Goal: Information Seeking & Learning: Learn about a topic

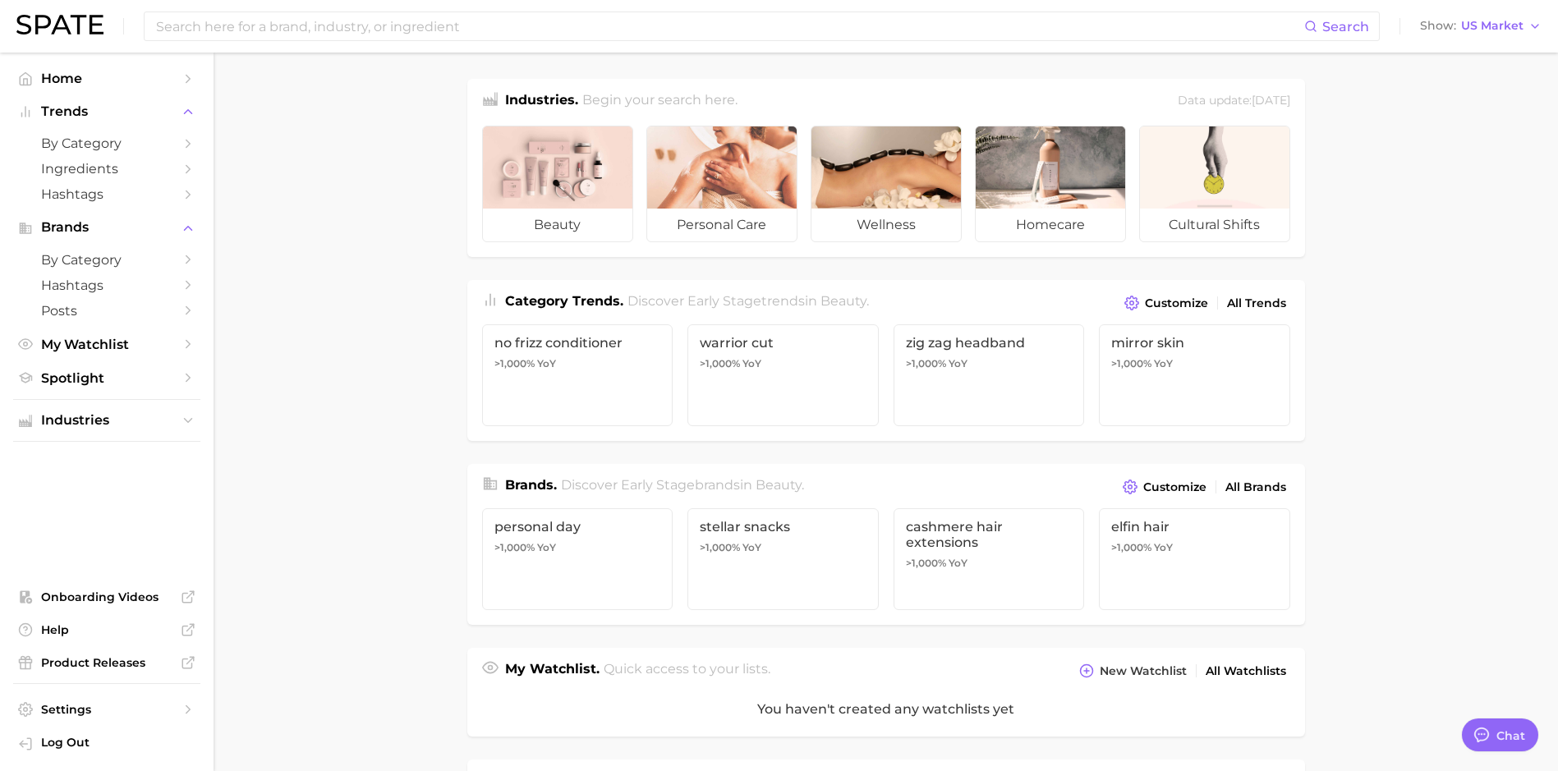
type textarea "x"
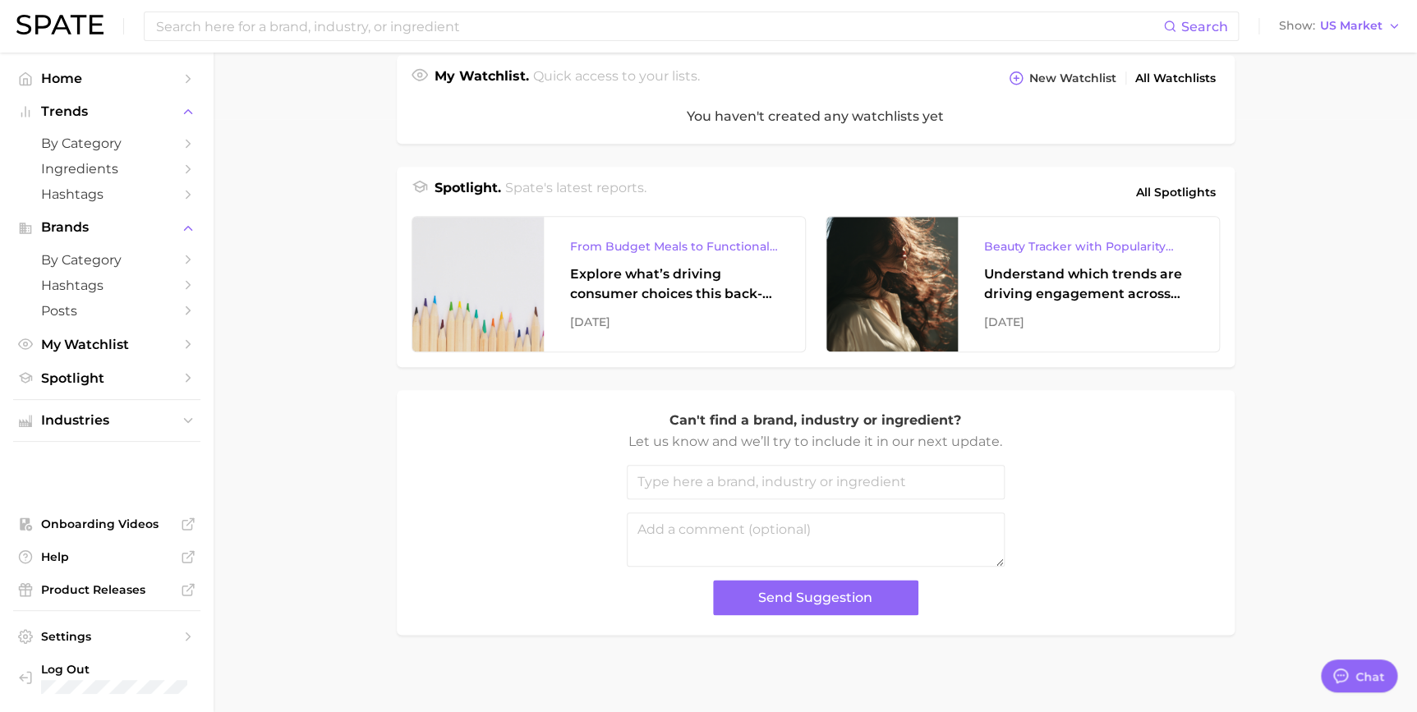
scroll to position [596, 0]
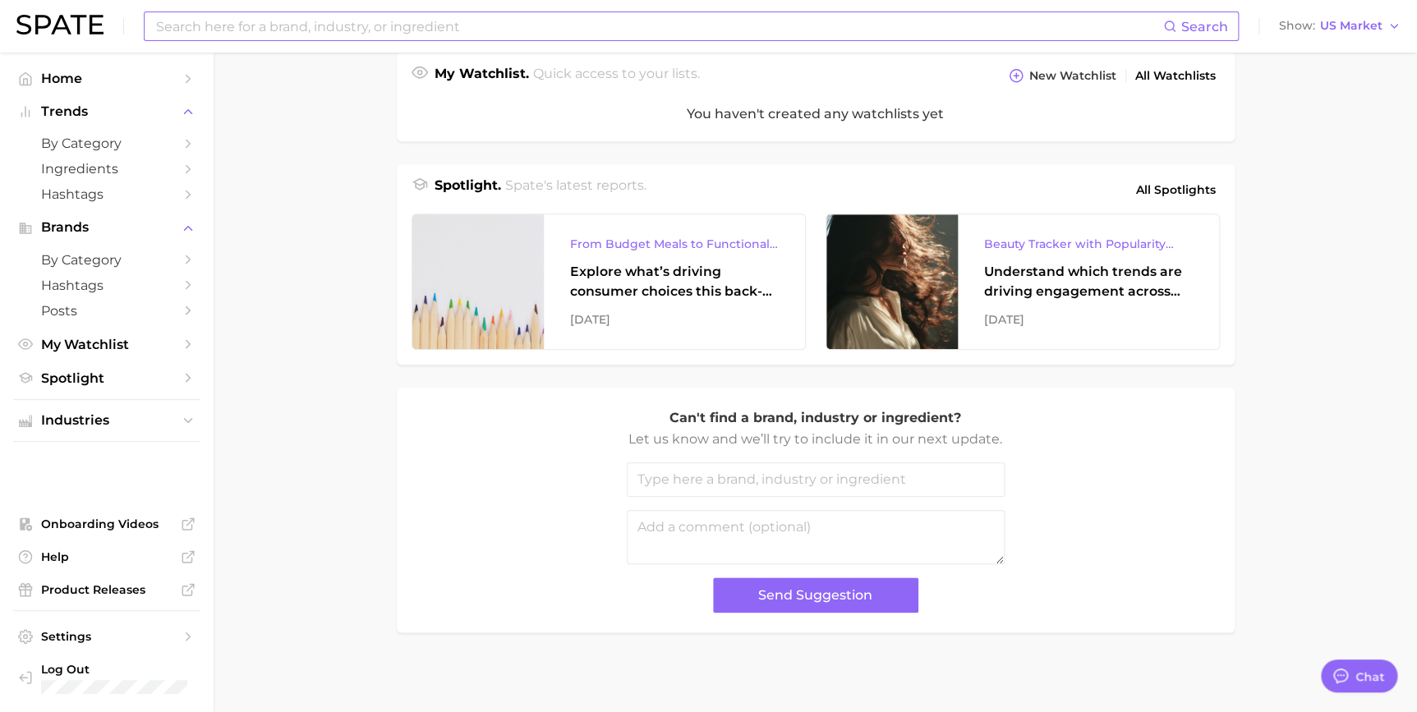
click at [483, 24] on input at bounding box center [658, 26] width 1009 height 28
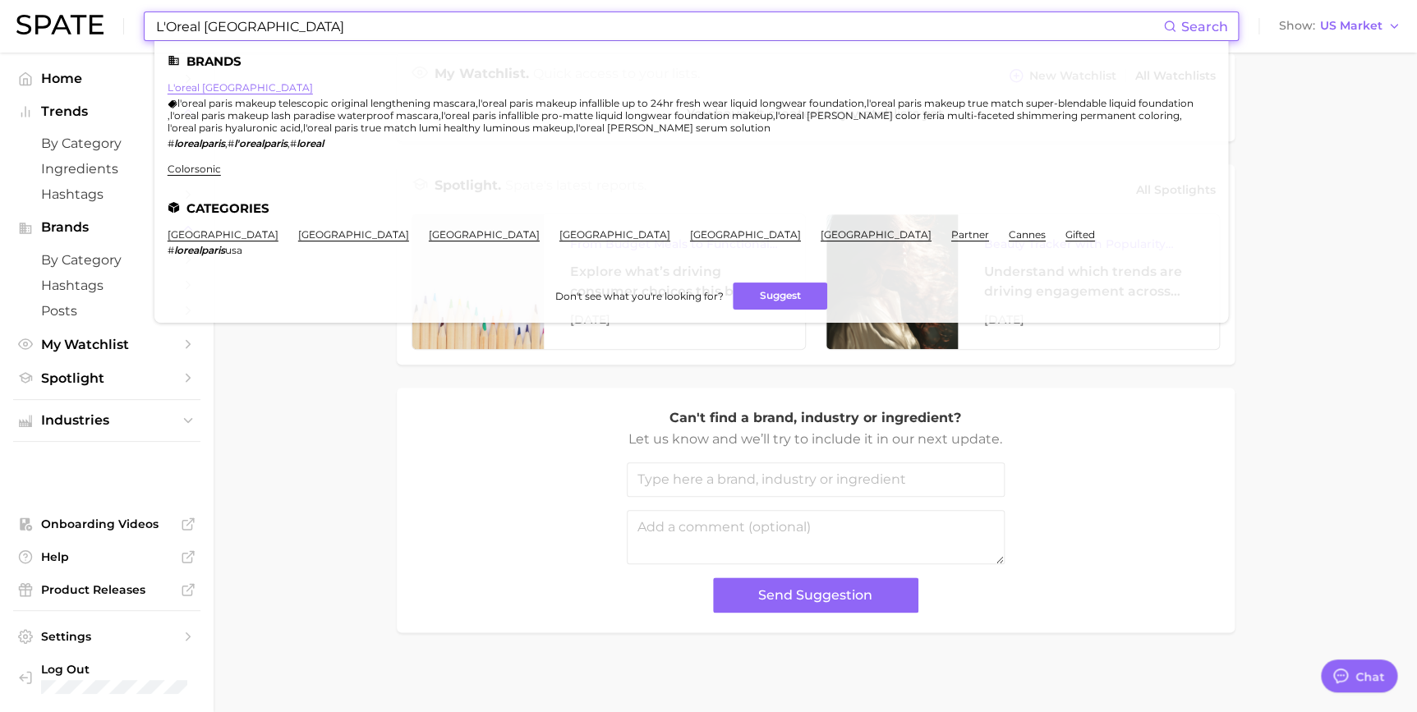
type input "L'Oreal paris"
click at [203, 90] on link "l'oreal paris" at bounding box center [240, 87] width 145 height 12
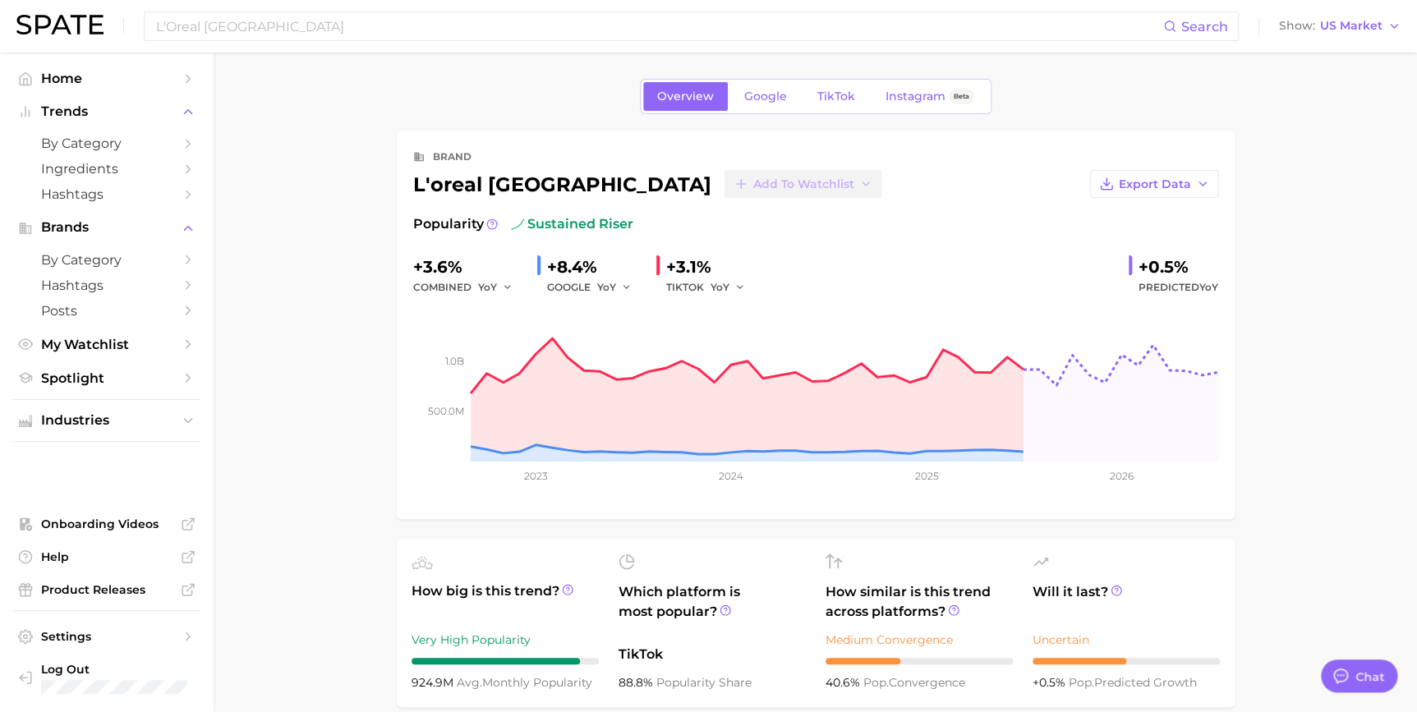
type textarea "x"
click at [834, 95] on span "TikTok" at bounding box center [836, 97] width 38 height 14
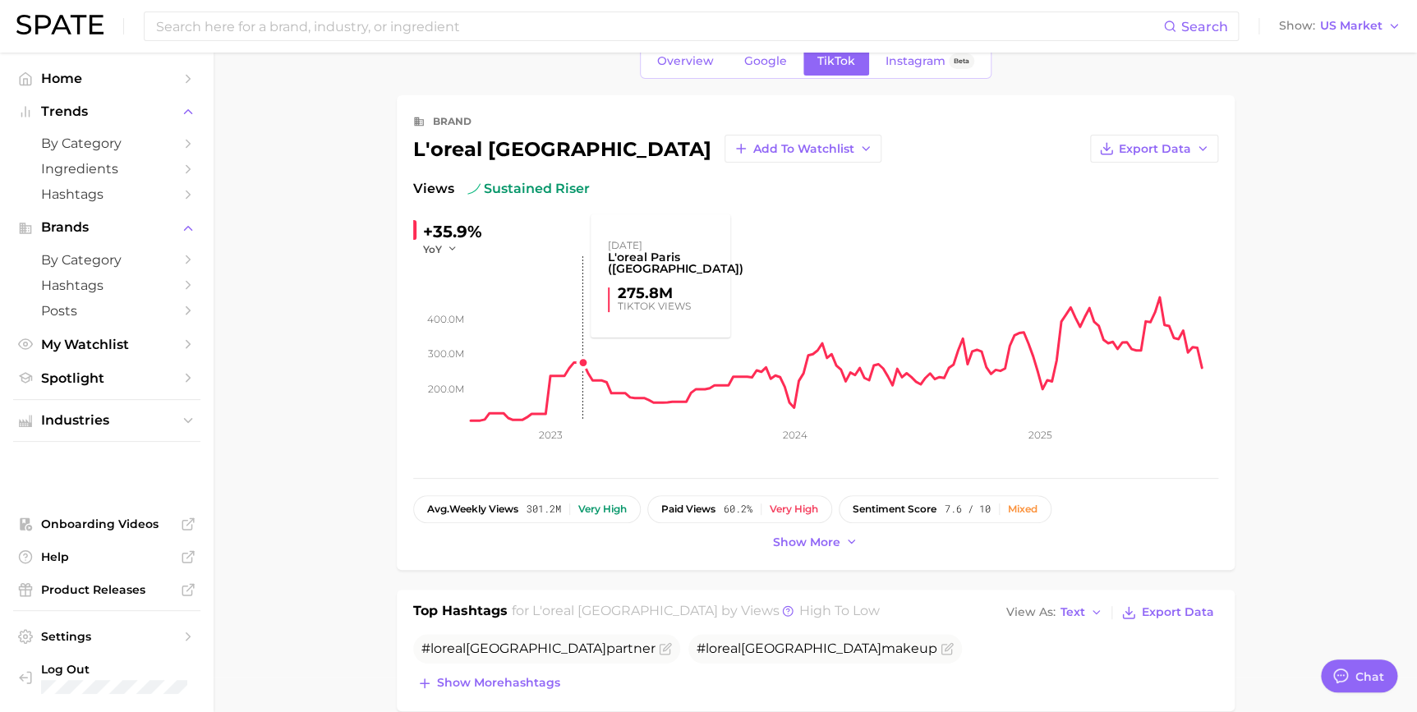
scroll to position [597, 0]
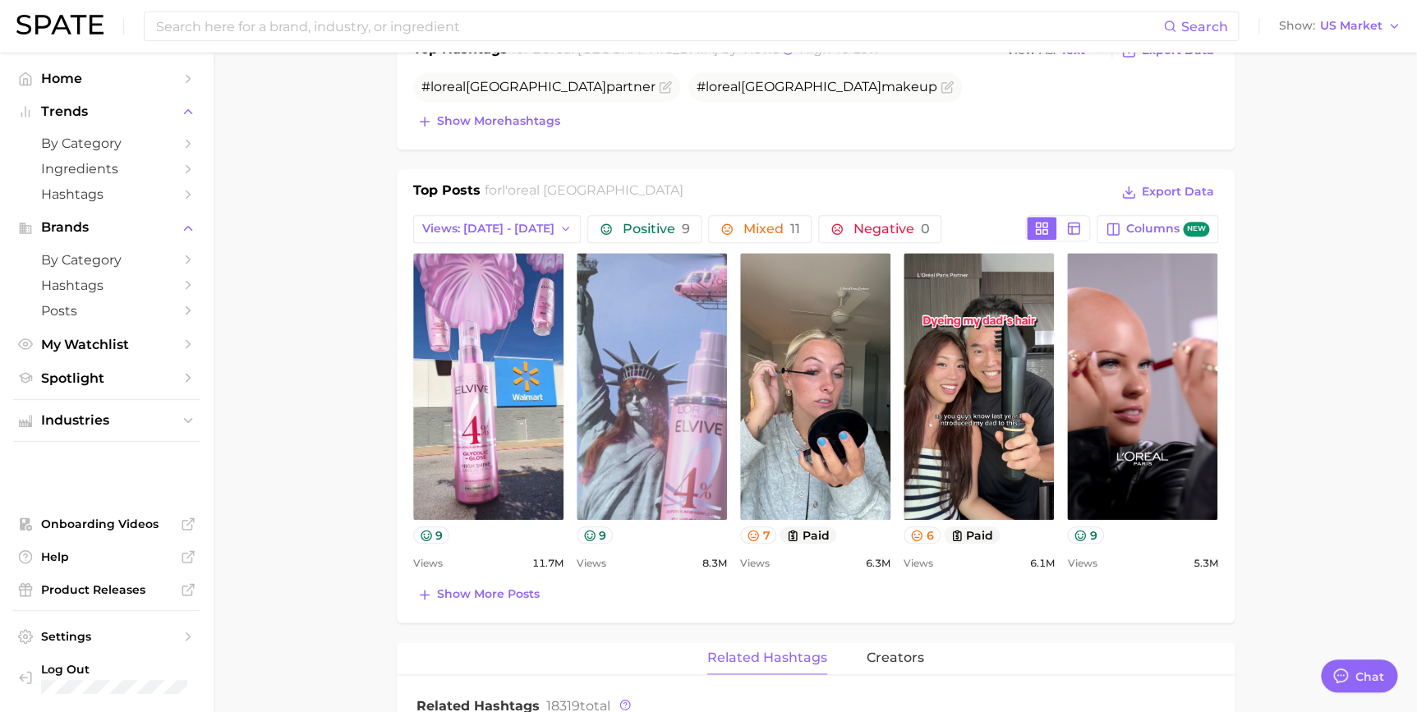
drag, startPoint x: 464, startPoint y: 594, endPoint x: 418, endPoint y: 569, distance: 52.2
click at [463, 592] on span "Show more posts" at bounding box center [488, 594] width 103 height 14
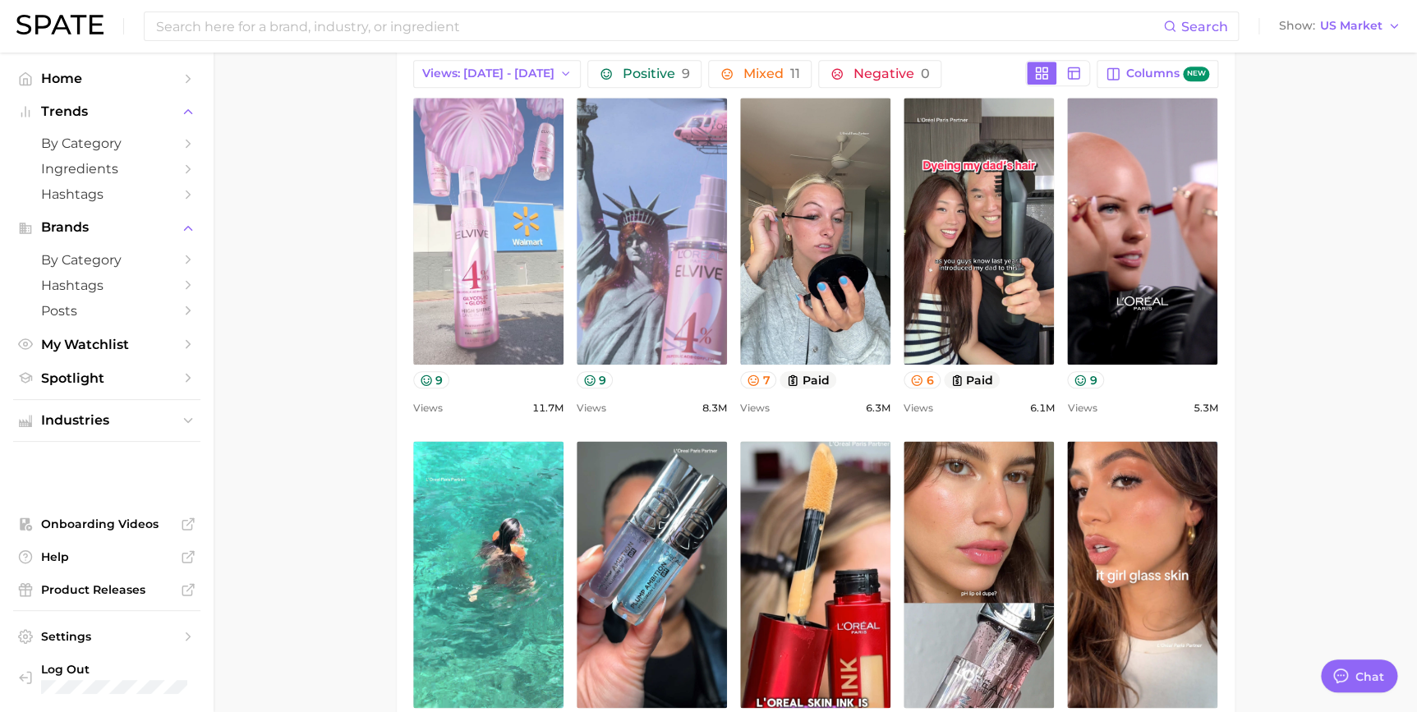
scroll to position [747, 0]
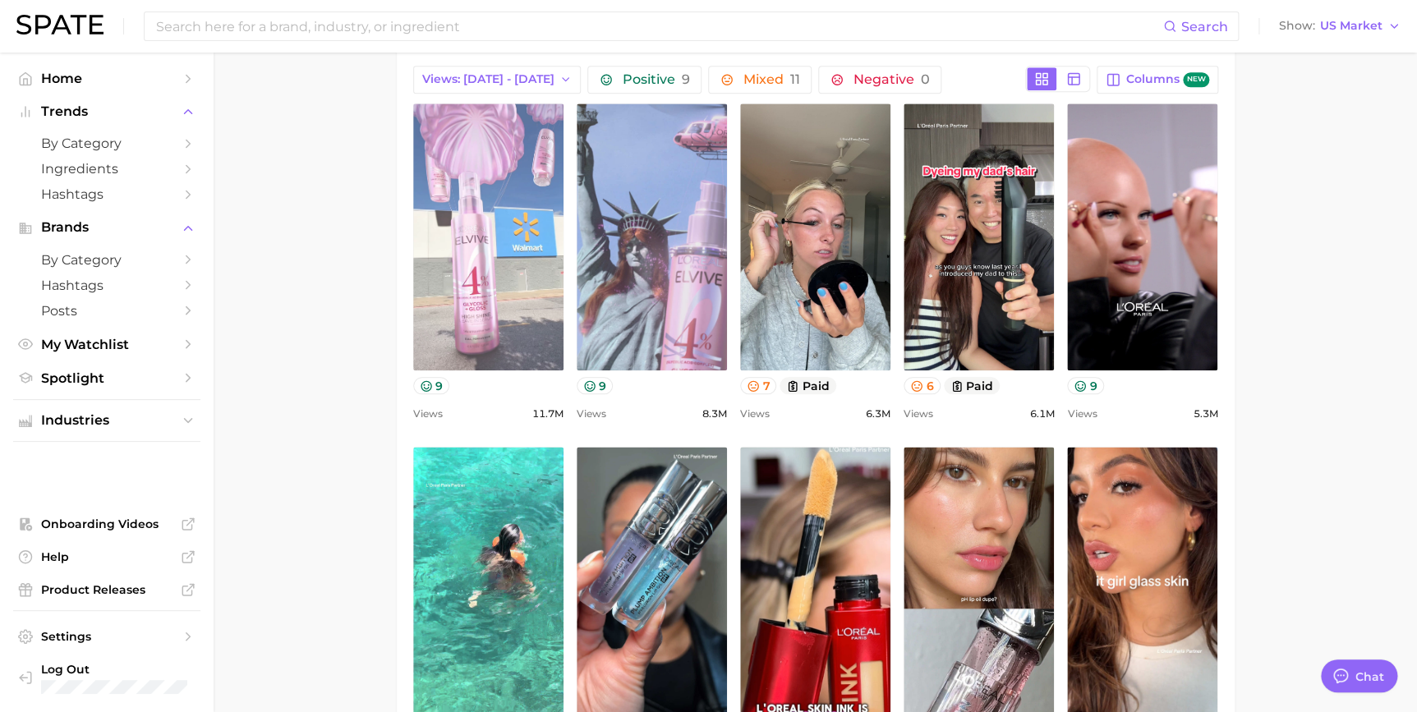
click at [472, 236] on link "view post on TikTok" at bounding box center [488, 237] width 150 height 267
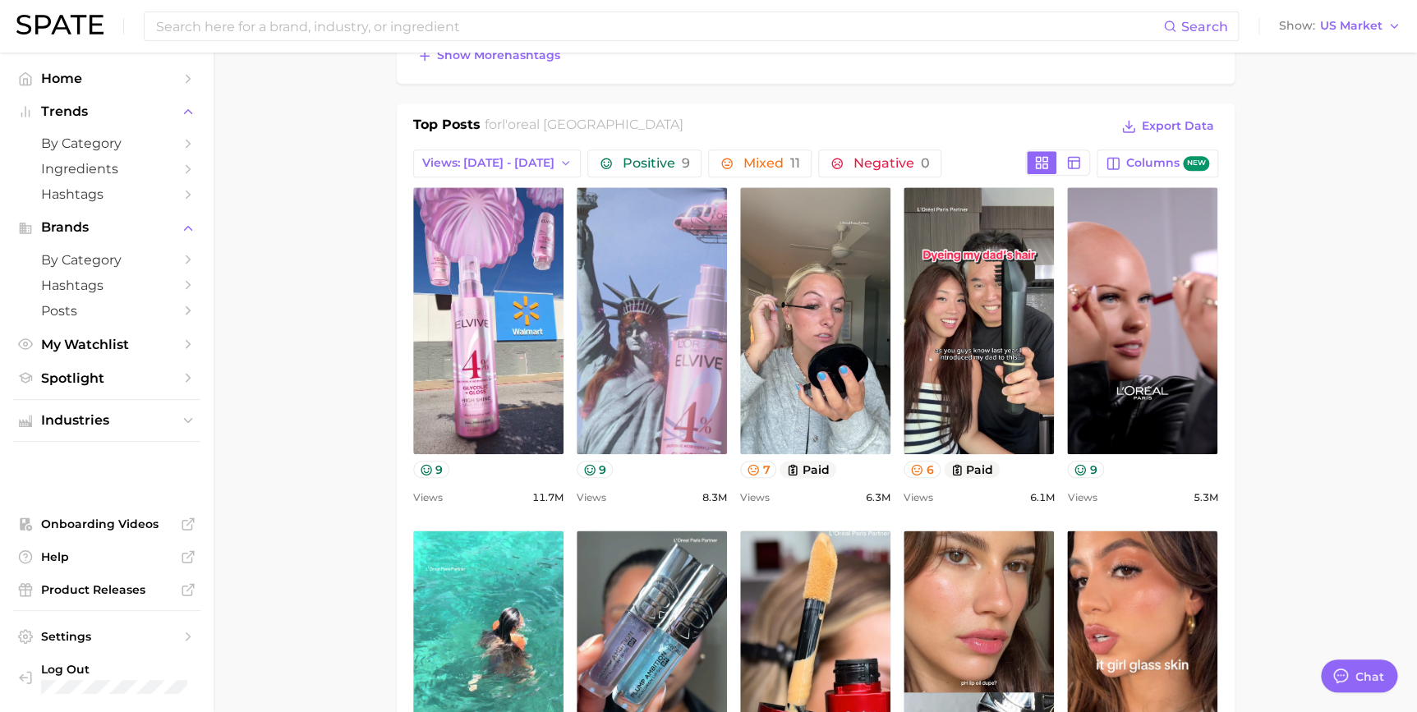
scroll to position [522, 0]
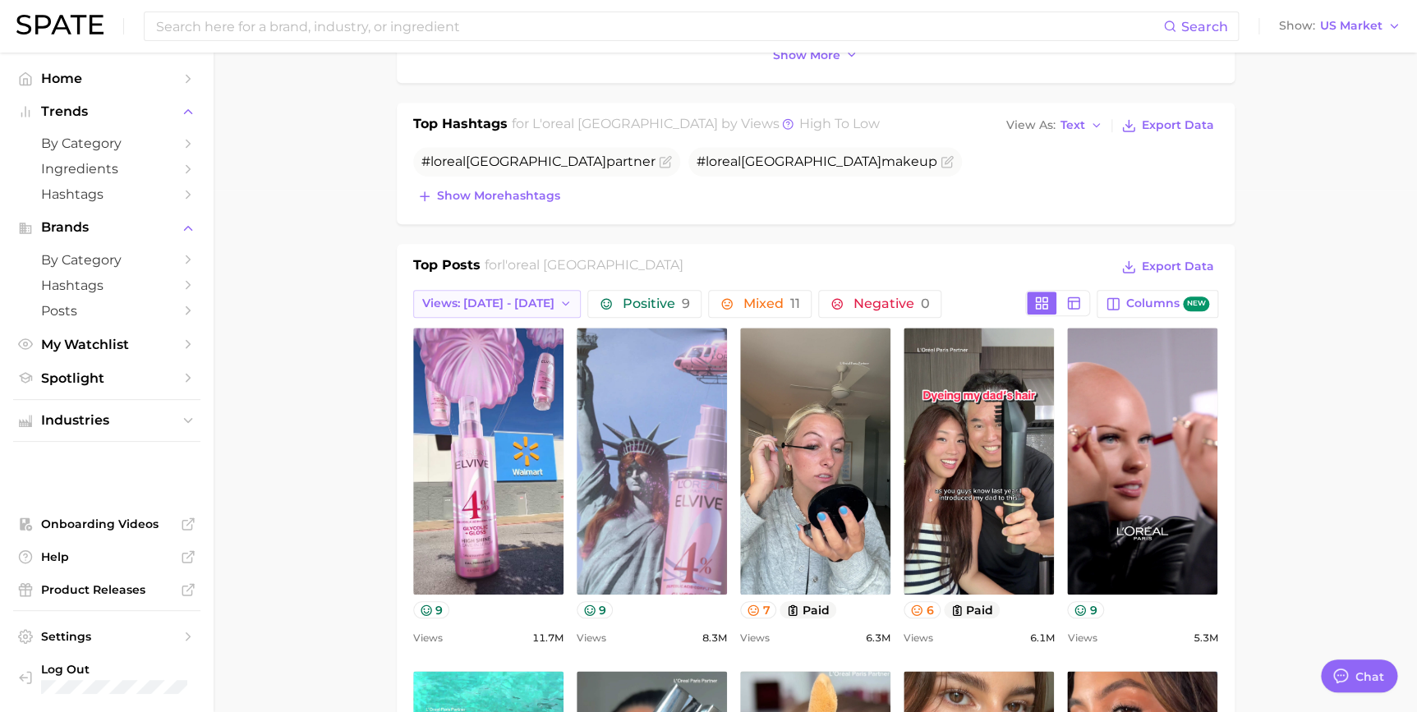
click at [527, 306] on button "Views: Aug 24 - 31" at bounding box center [497, 304] width 168 height 28
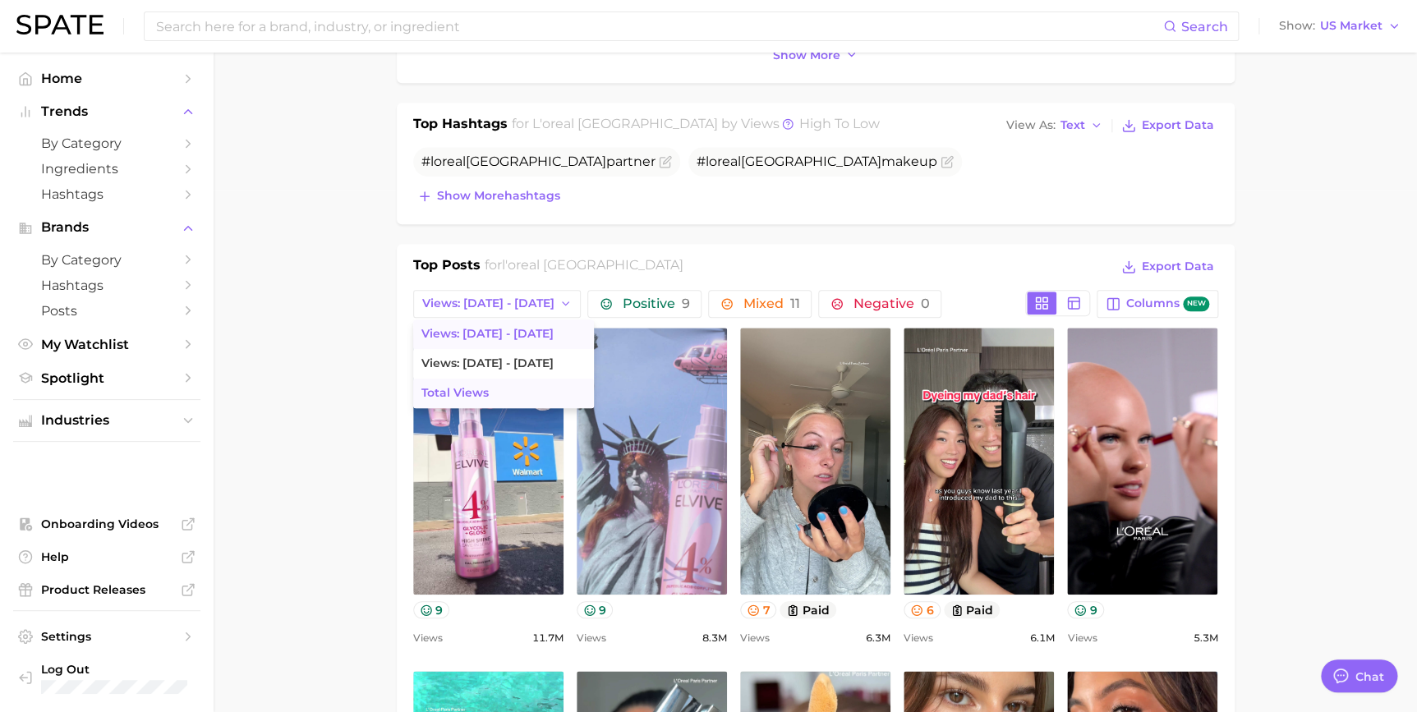
click at [514, 383] on button "Total Views" at bounding box center [503, 394] width 181 height 30
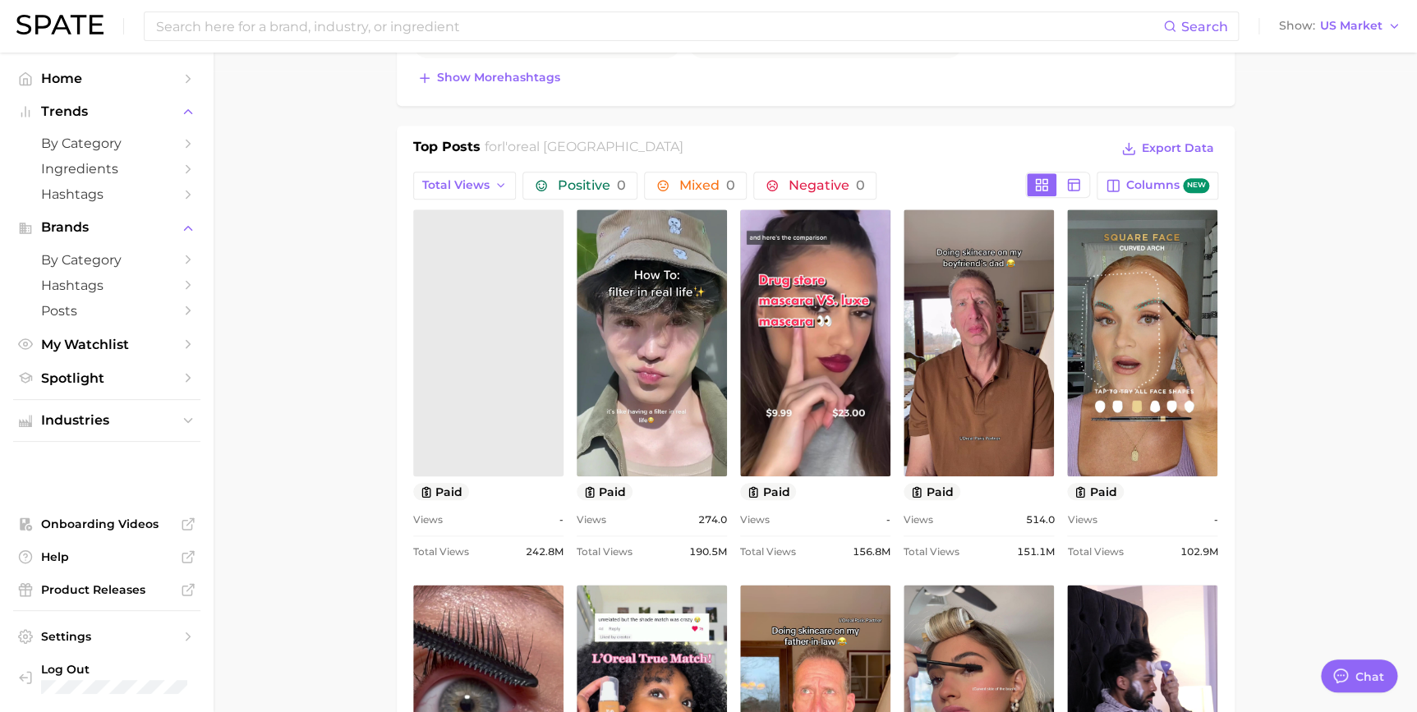
scroll to position [0, 0]
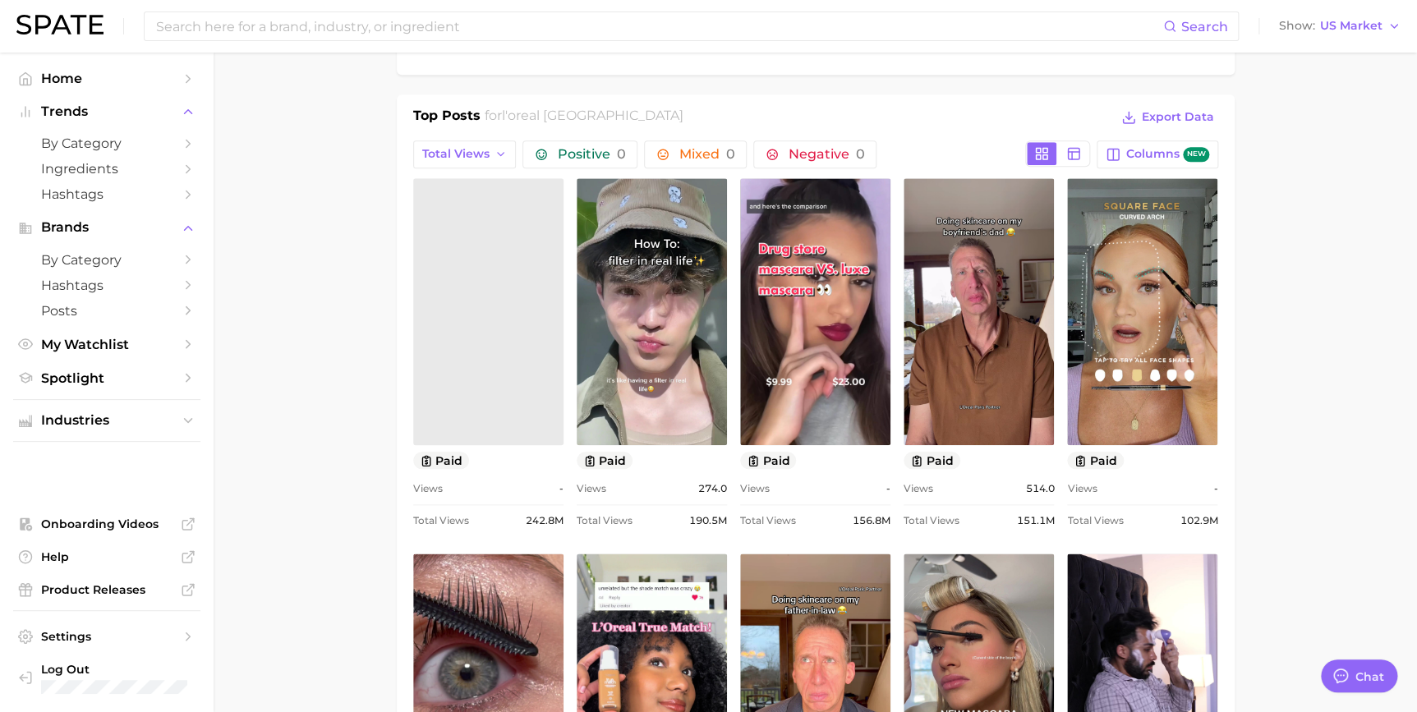
click at [526, 312] on link at bounding box center [488, 311] width 150 height 267
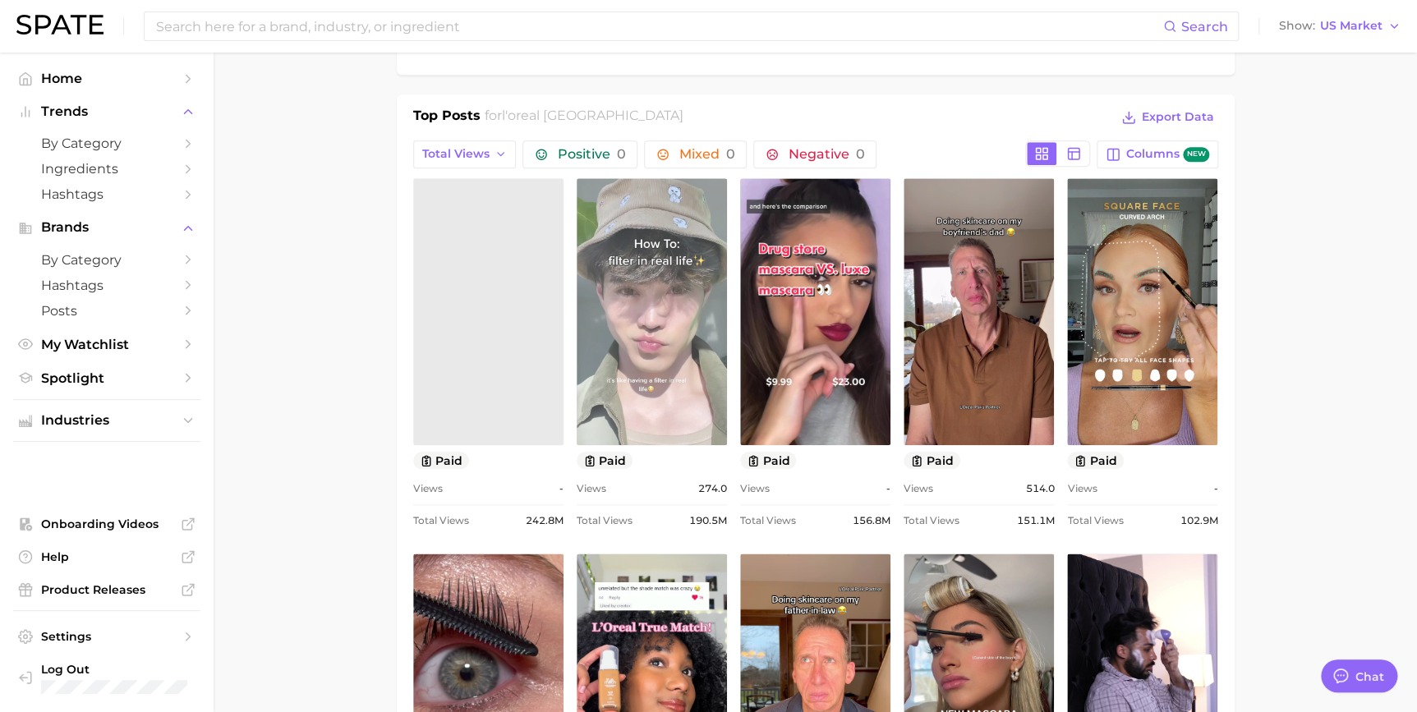
click at [600, 372] on link "view post on TikTok" at bounding box center [652, 311] width 150 height 267
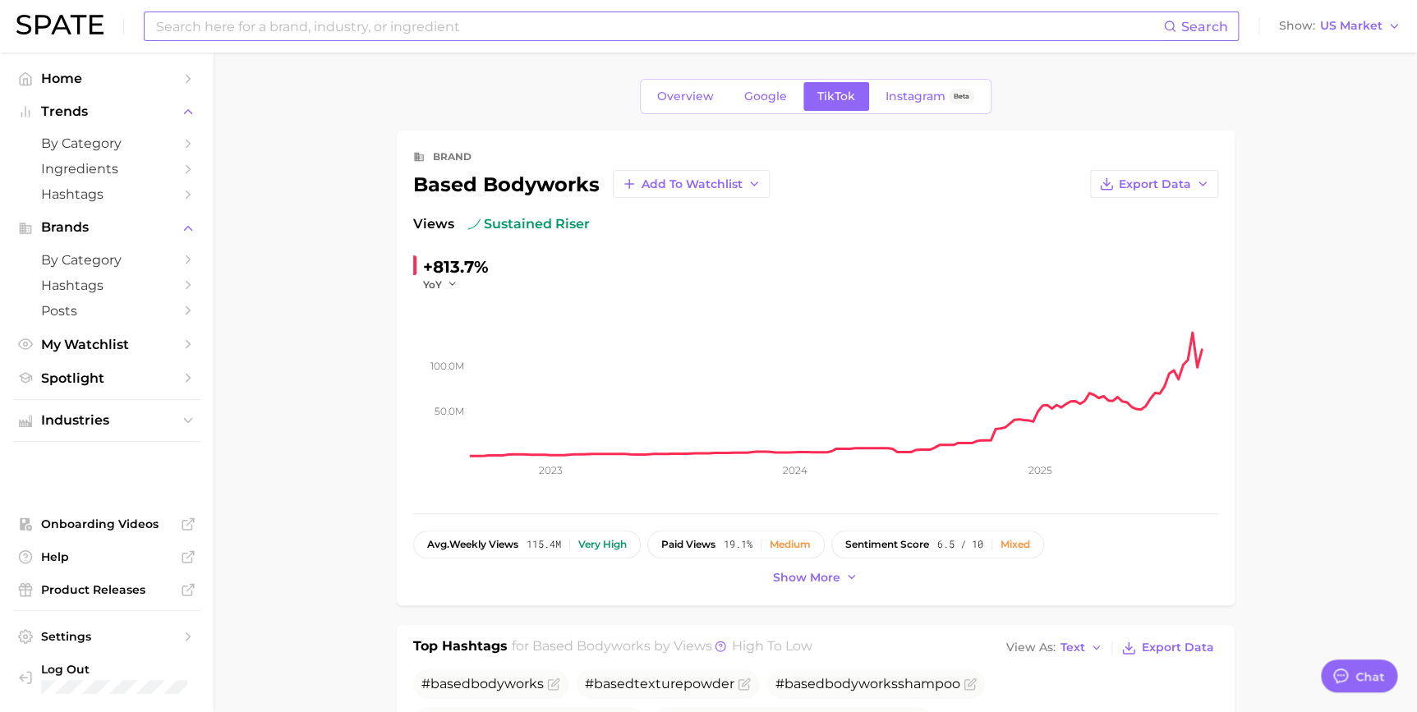
click at [273, 30] on input at bounding box center [658, 26] width 1009 height 28
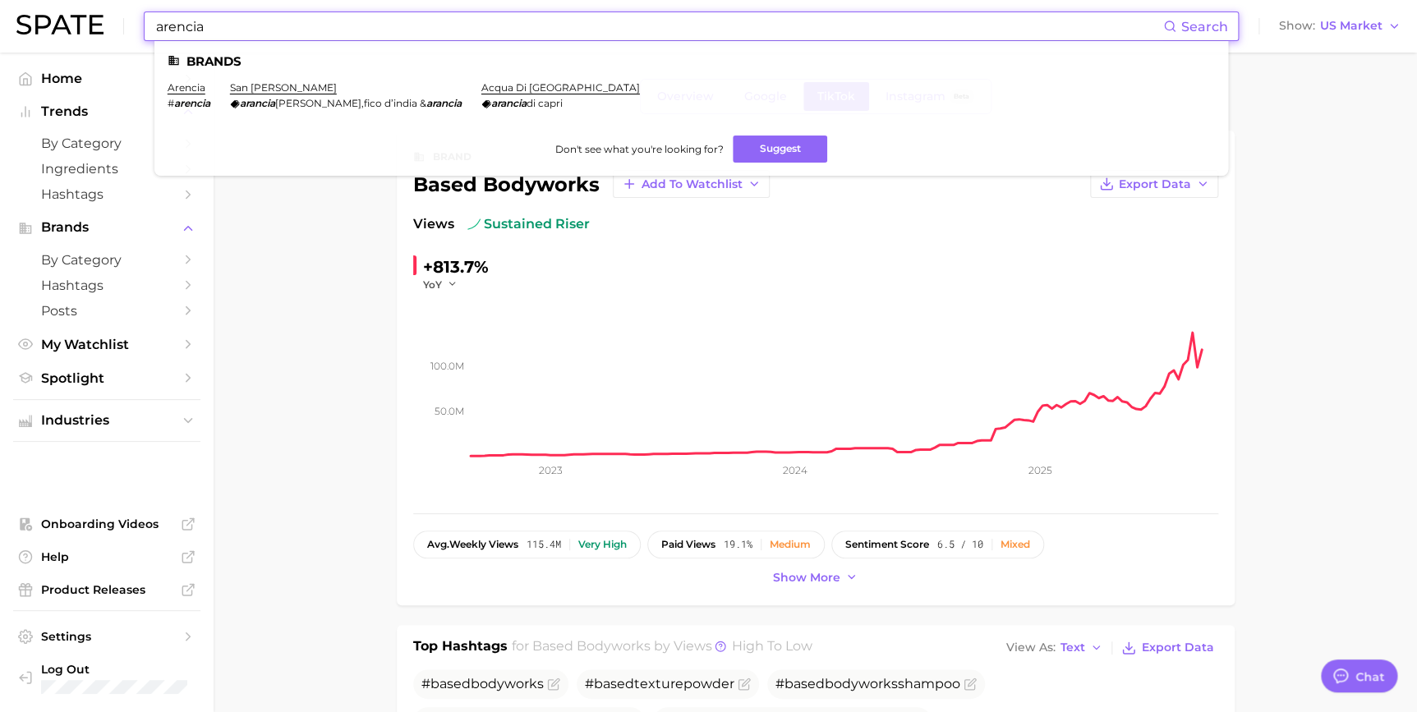
type input "arencia"
click at [180, 81] on ul "Brands arencia # arencia san pellegrino arancia ta rossa , fico d’india & aranc…" at bounding box center [691, 108] width 1074 height 135
click at [185, 81] on link "arencia" at bounding box center [187, 87] width 38 height 12
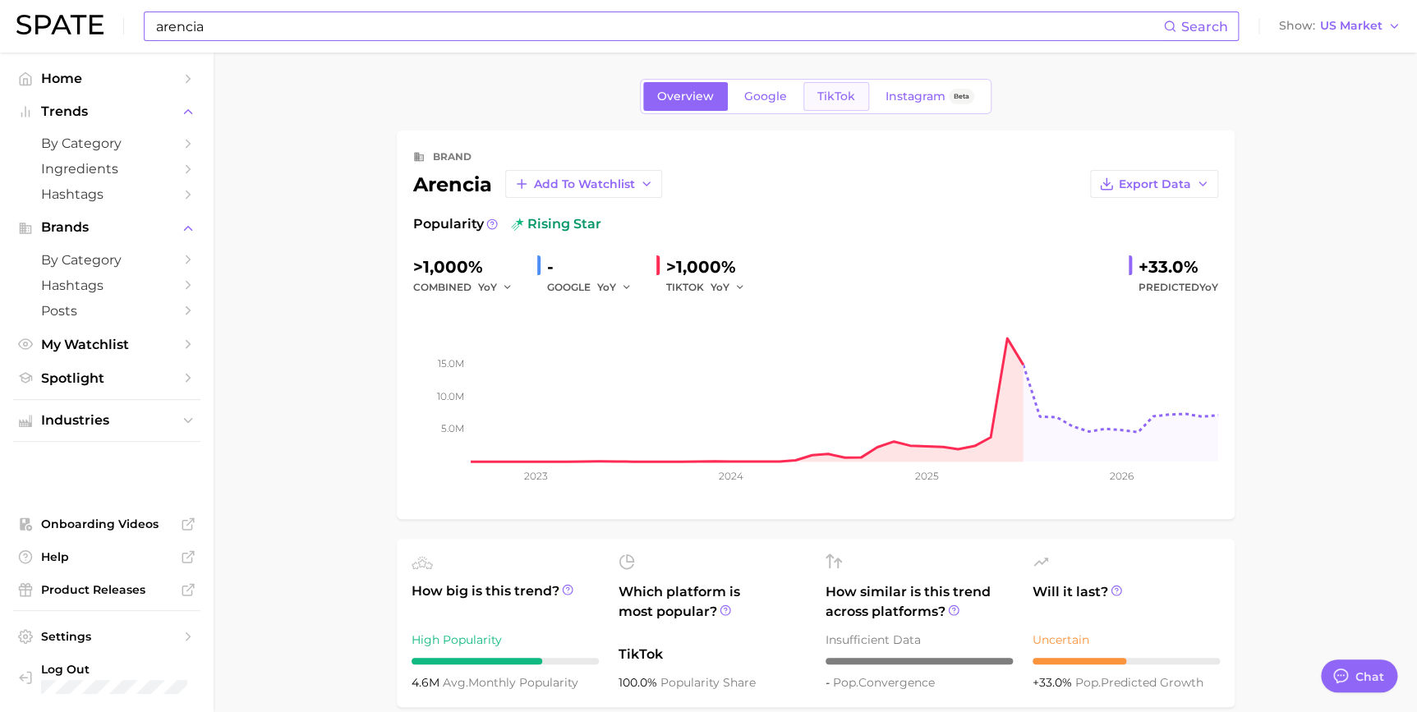
click at [836, 88] on link "TikTok" at bounding box center [836, 96] width 66 height 29
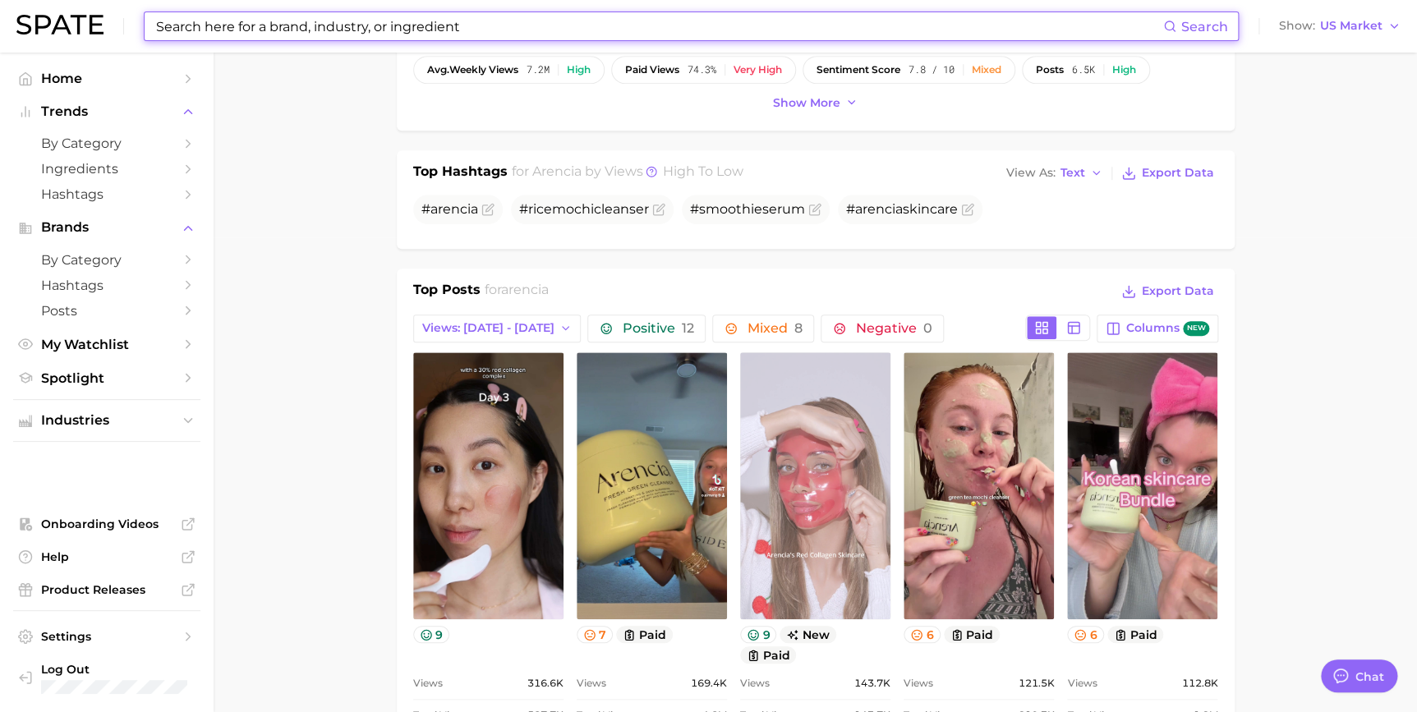
scroll to position [522, 0]
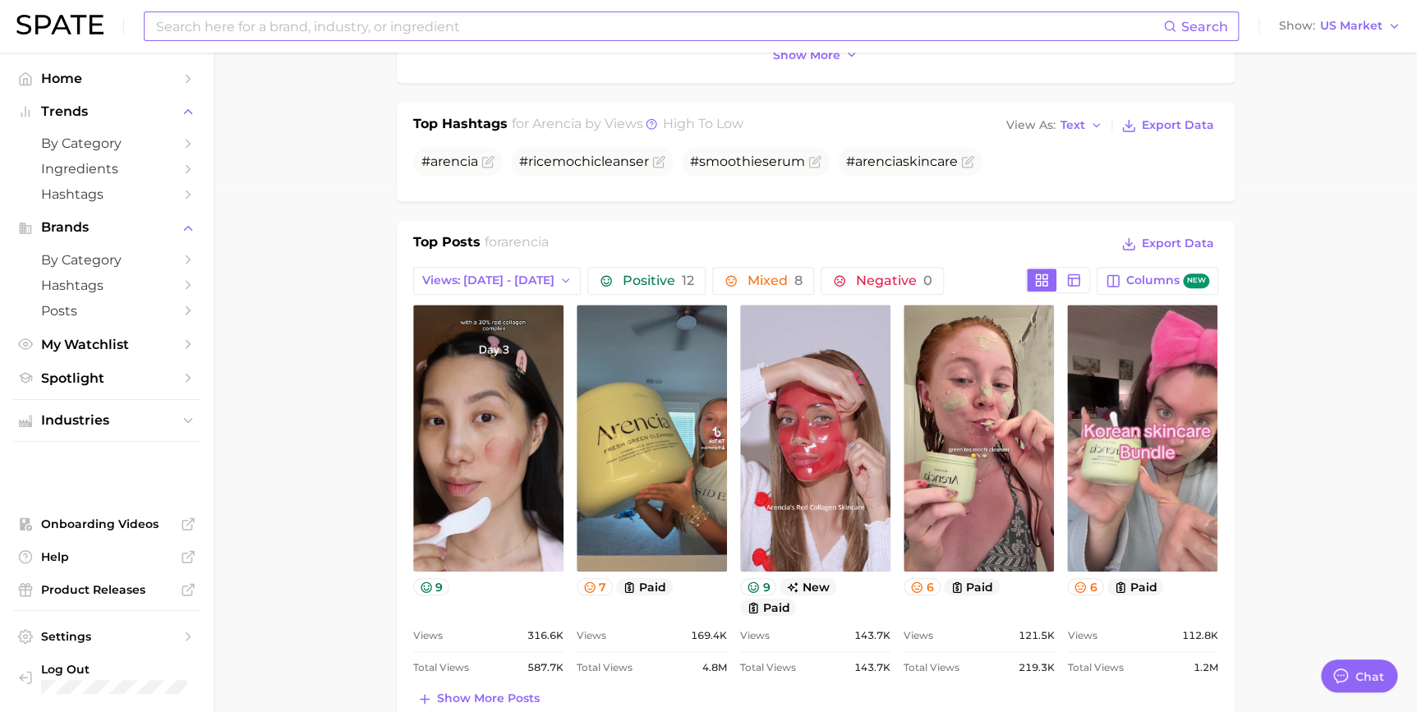
click at [391, 353] on main "Overview Google TikTok Instagram Beta brand arencia Add to Watchlist Export Dat…" at bounding box center [815, 651] width 1203 height 2242
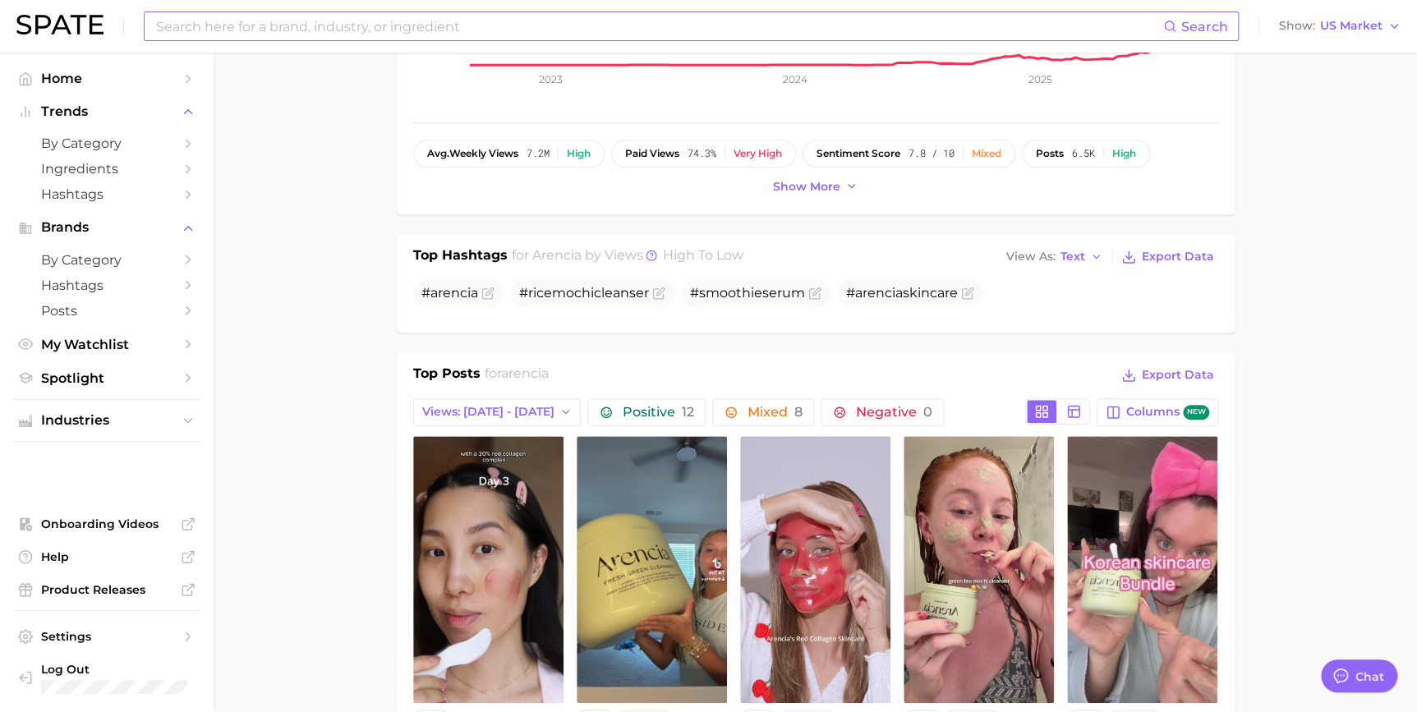
scroll to position [298, 0]
